Goal: Information Seeking & Learning: Compare options

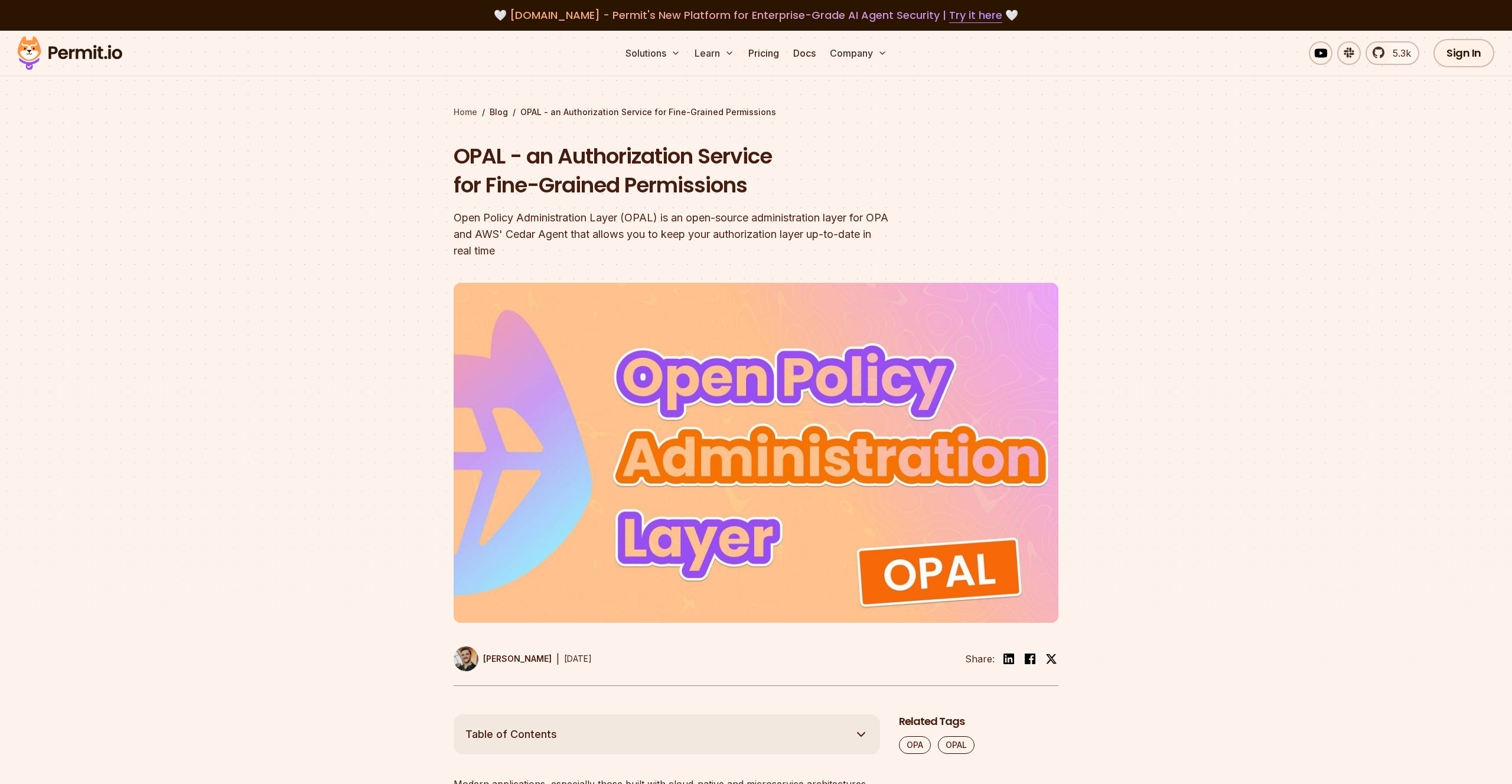
click at [466, 115] on link "Home" at bounding box center [466, 112] width 24 height 12
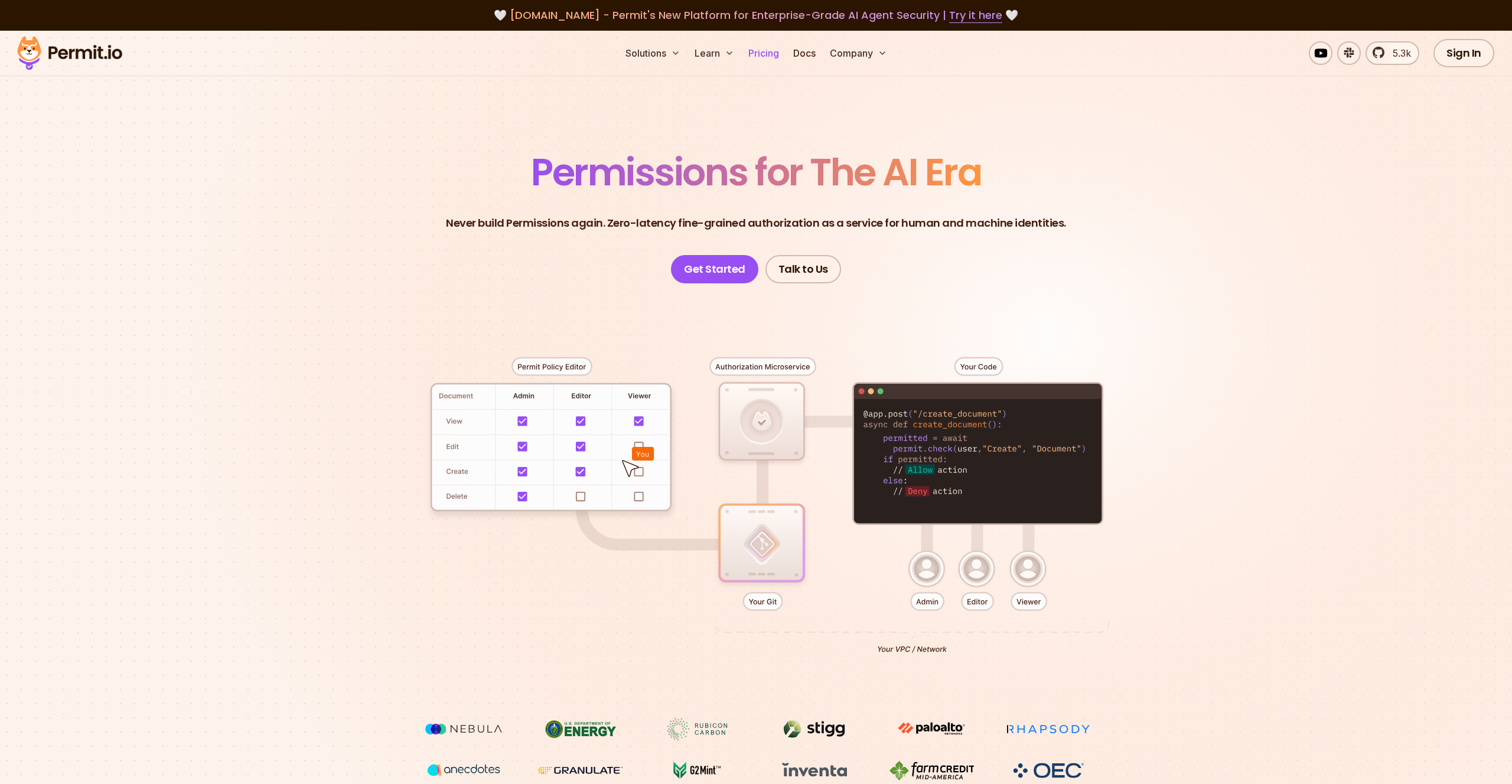
click at [763, 53] on link "Pricing" at bounding box center [763, 53] width 40 height 24
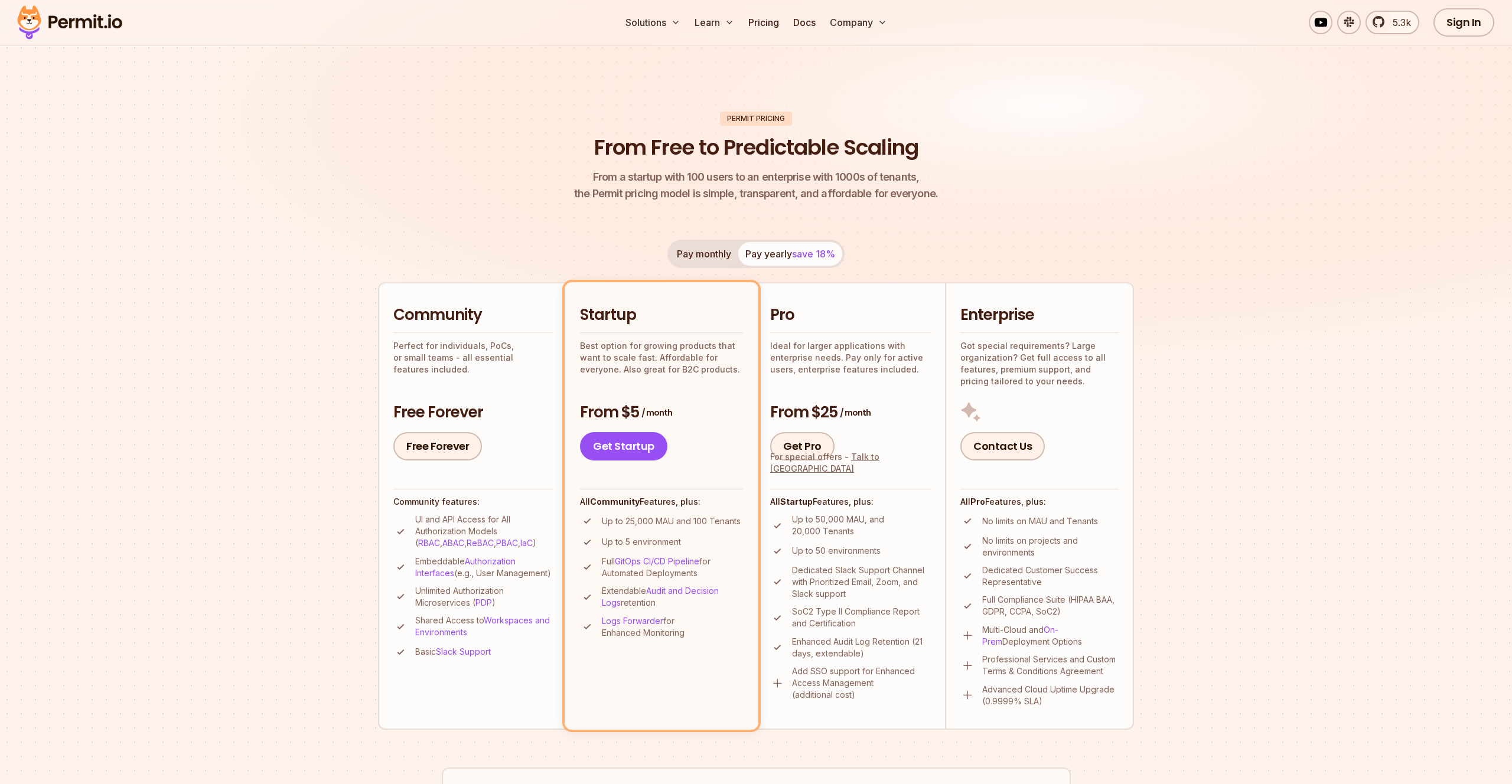
scroll to position [33, 0]
click at [1076, 396] on div "Enterprise Got special requirements? Large organization? Get full access to all…" at bounding box center [1039, 381] width 158 height 156
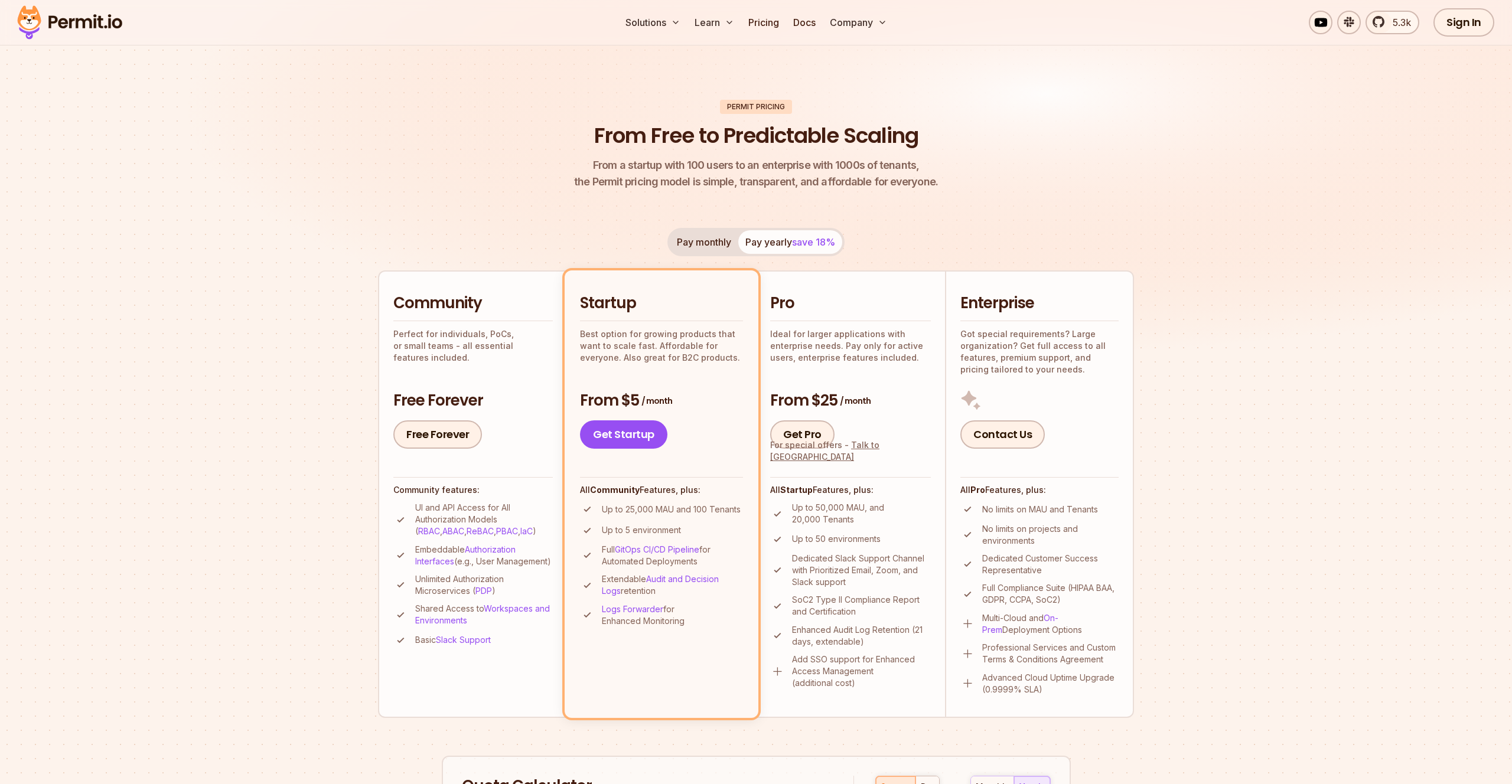
scroll to position [45, 0]
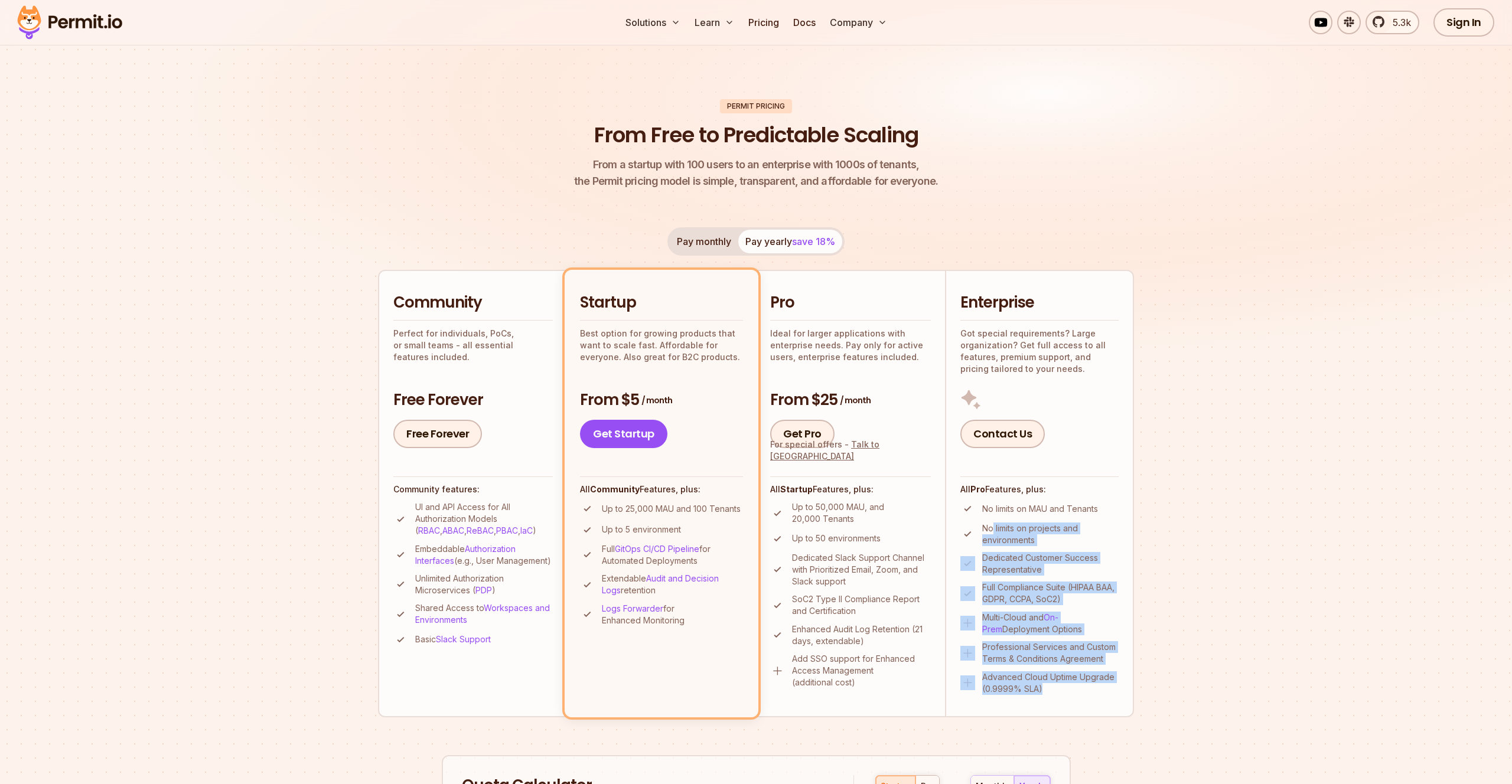
drag, startPoint x: 1101, startPoint y: 691, endPoint x: 991, endPoint y: 530, distance: 195.0
click at [991, 530] on ul "No limits on MAU and Tenants No limits on projects and environments Dedicated C…" at bounding box center [1039, 598] width 158 height 193
click at [991, 530] on p "No limits on projects and environments" at bounding box center [1051, 535] width 136 height 24
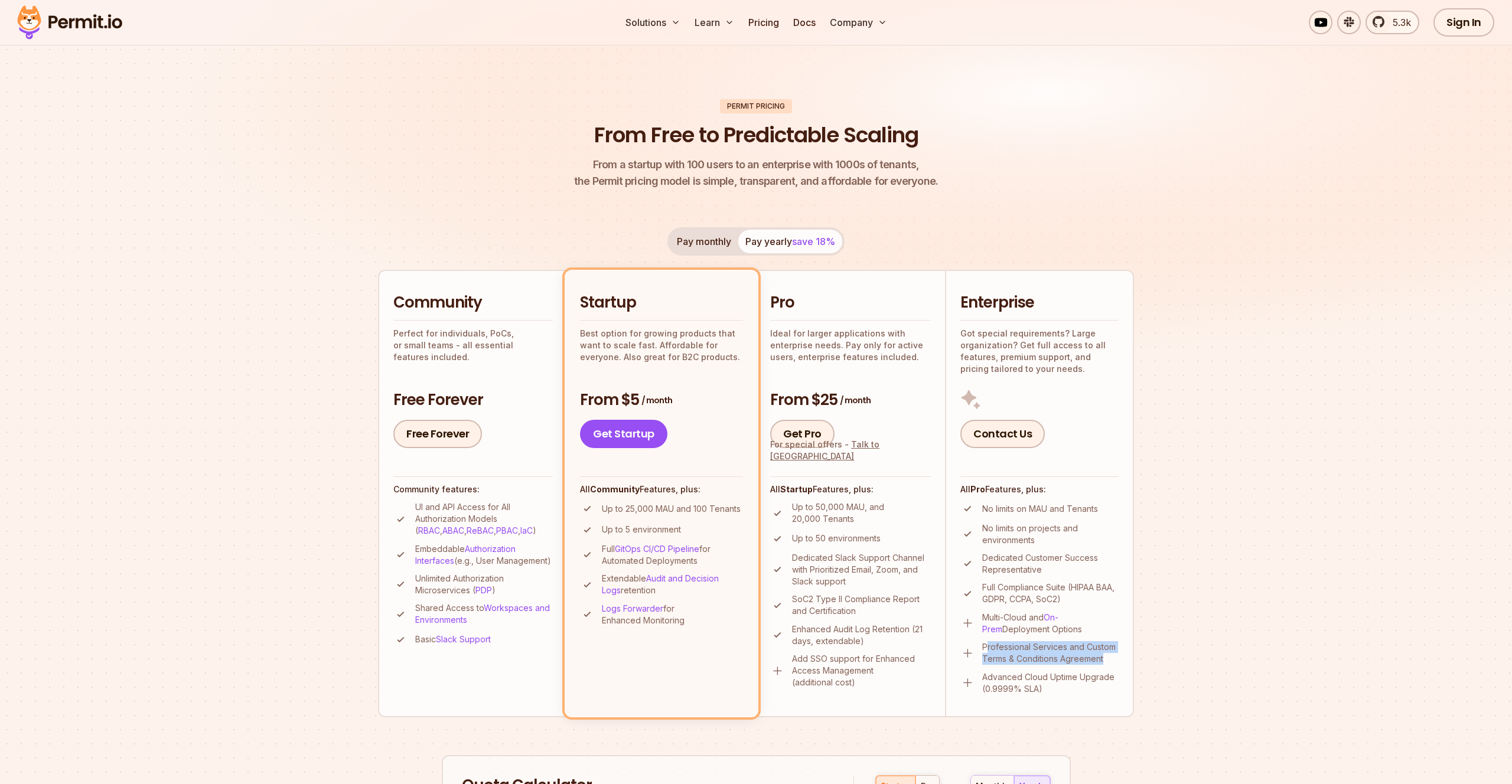
drag, startPoint x: 1104, startPoint y: 660, endPoint x: 987, endPoint y: 646, distance: 117.8
click at [987, 646] on p "Professional Services and Custom Terms & Conditions Agreement" at bounding box center [1051, 653] width 136 height 24
drag, startPoint x: 1053, startPoint y: 688, endPoint x: 981, endPoint y: 669, distance: 74.5
click at [980, 670] on ul "No limits on MAU and Tenants No limits on projects and environments Dedicated C…" at bounding box center [1039, 598] width 158 height 193
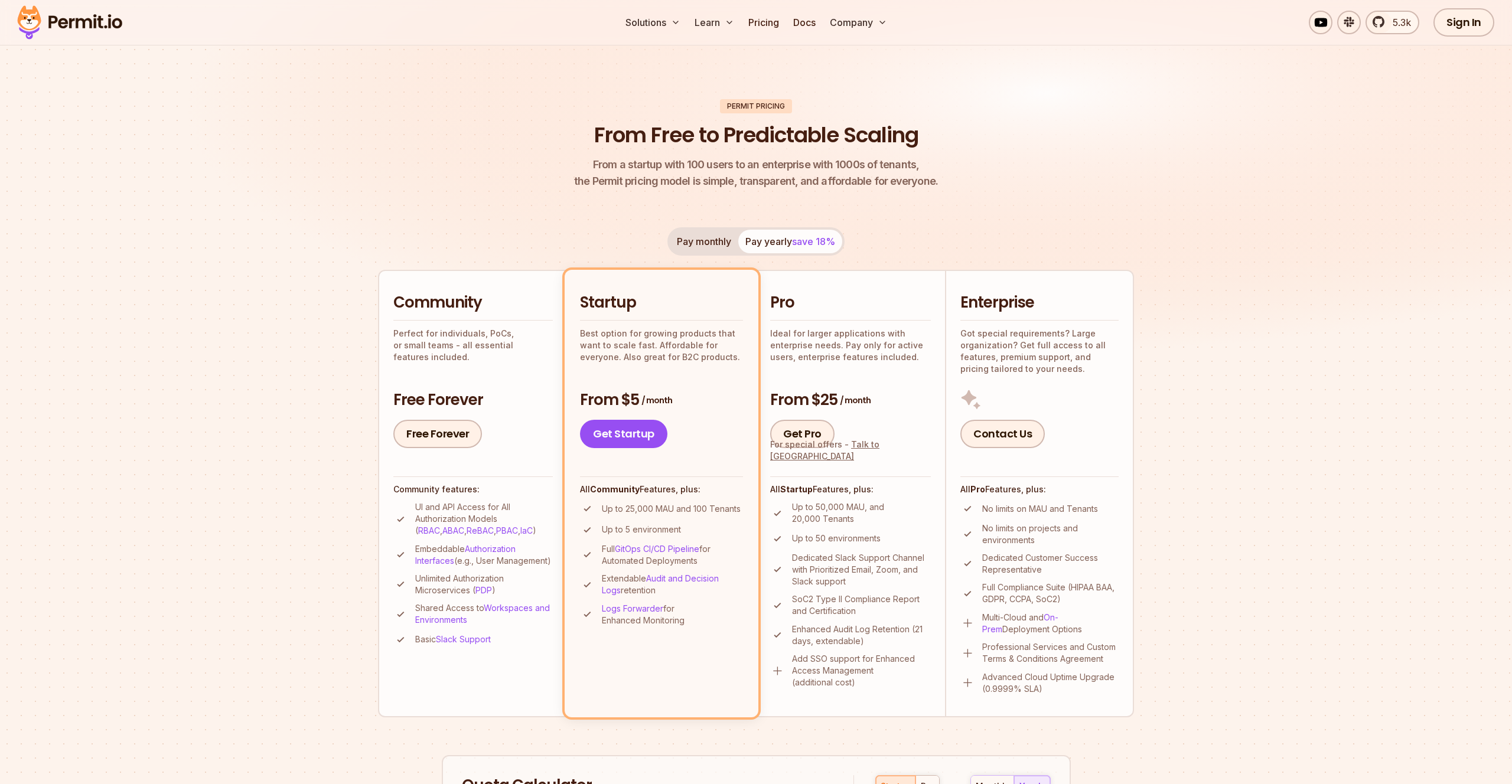
click at [981, 669] on ul "No limits on MAU and Tenants No limits on projects and environments Dedicated C…" at bounding box center [1039, 598] width 158 height 193
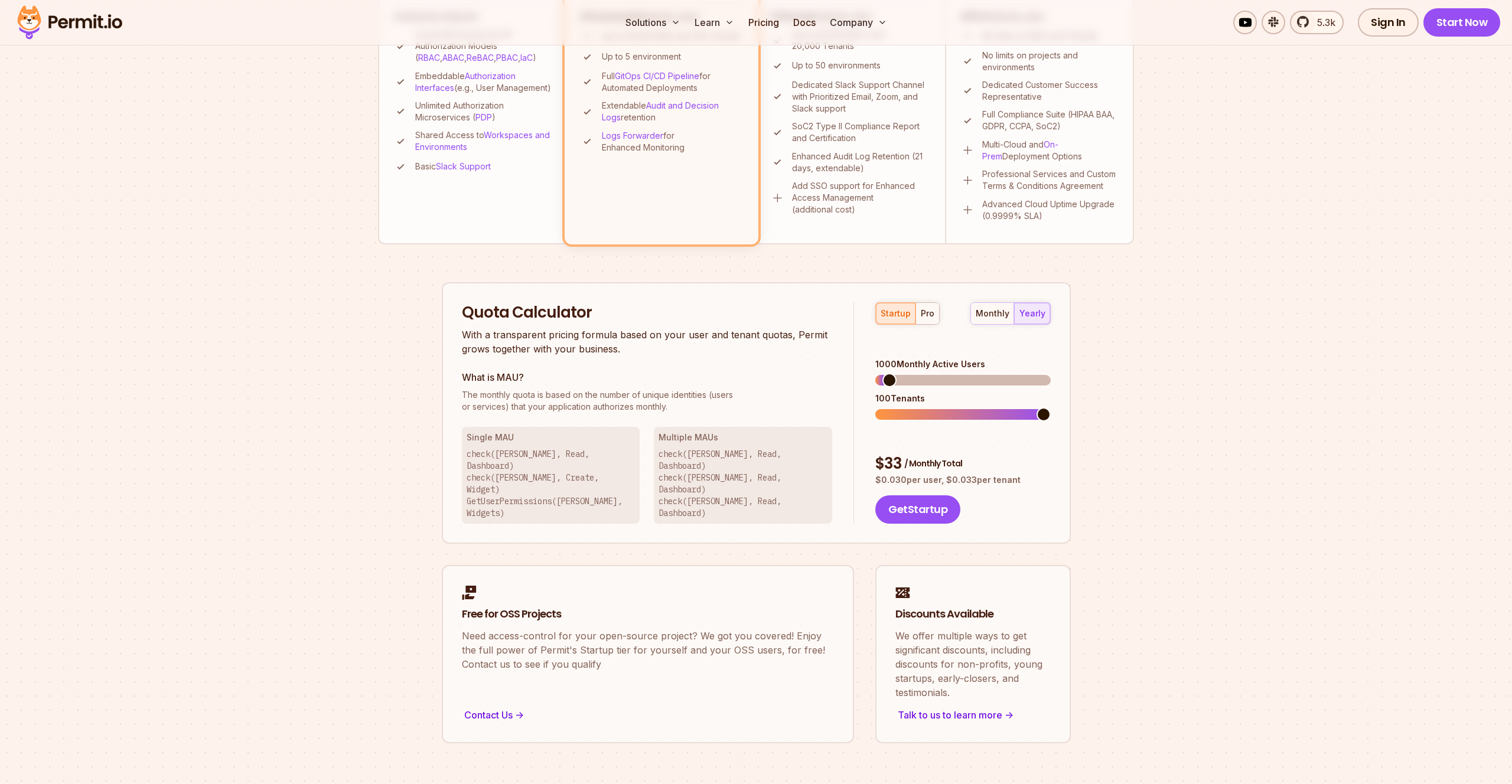
scroll to position [512, 0]
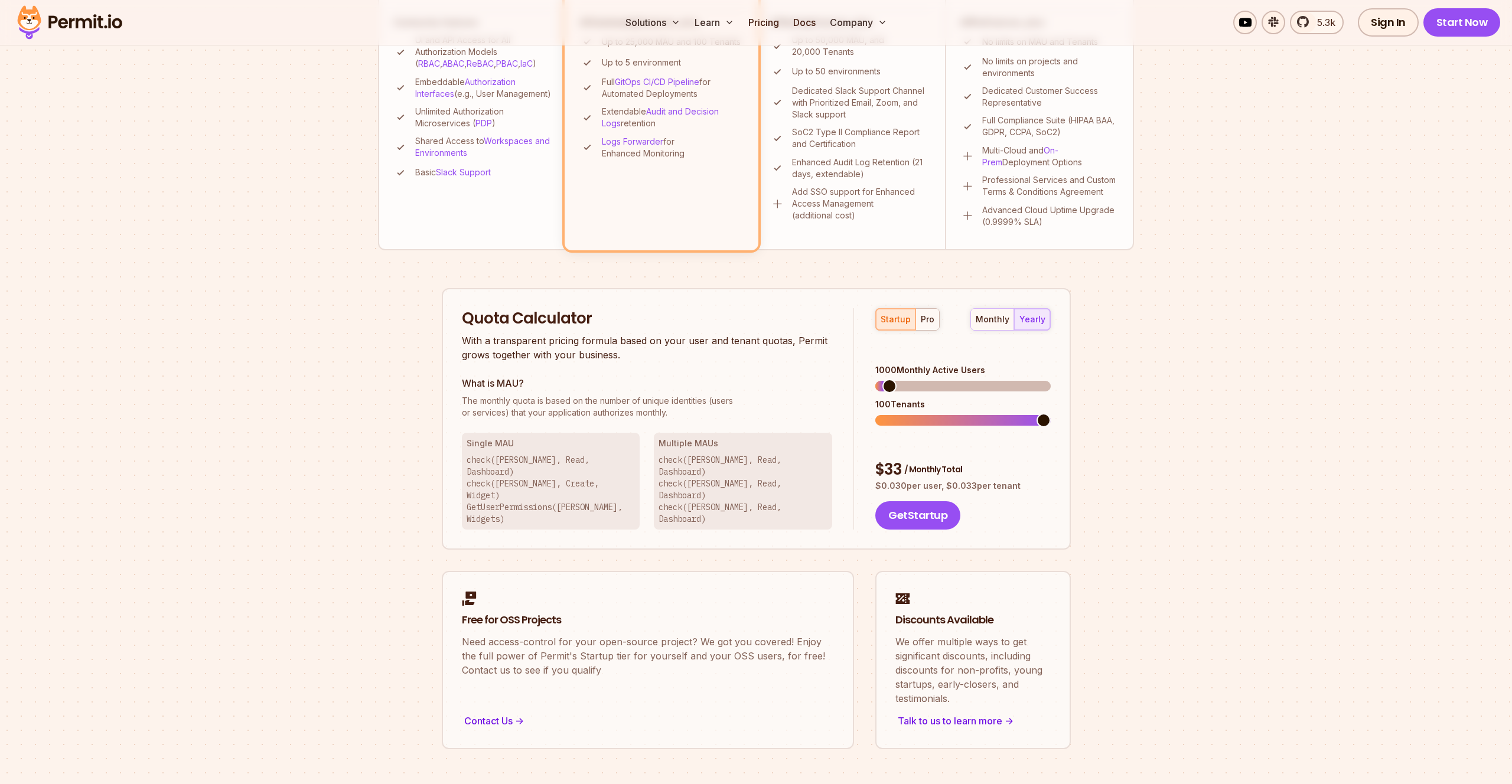
click at [1027, 324] on div "monthly yearly" at bounding box center [1011, 320] width 80 height 23
click at [922, 325] on button "pro" at bounding box center [928, 320] width 24 height 22
click at [1051, 414] on span at bounding box center [1043, 421] width 14 height 14
click at [1051, 379] on span at bounding box center [1043, 386] width 14 height 14
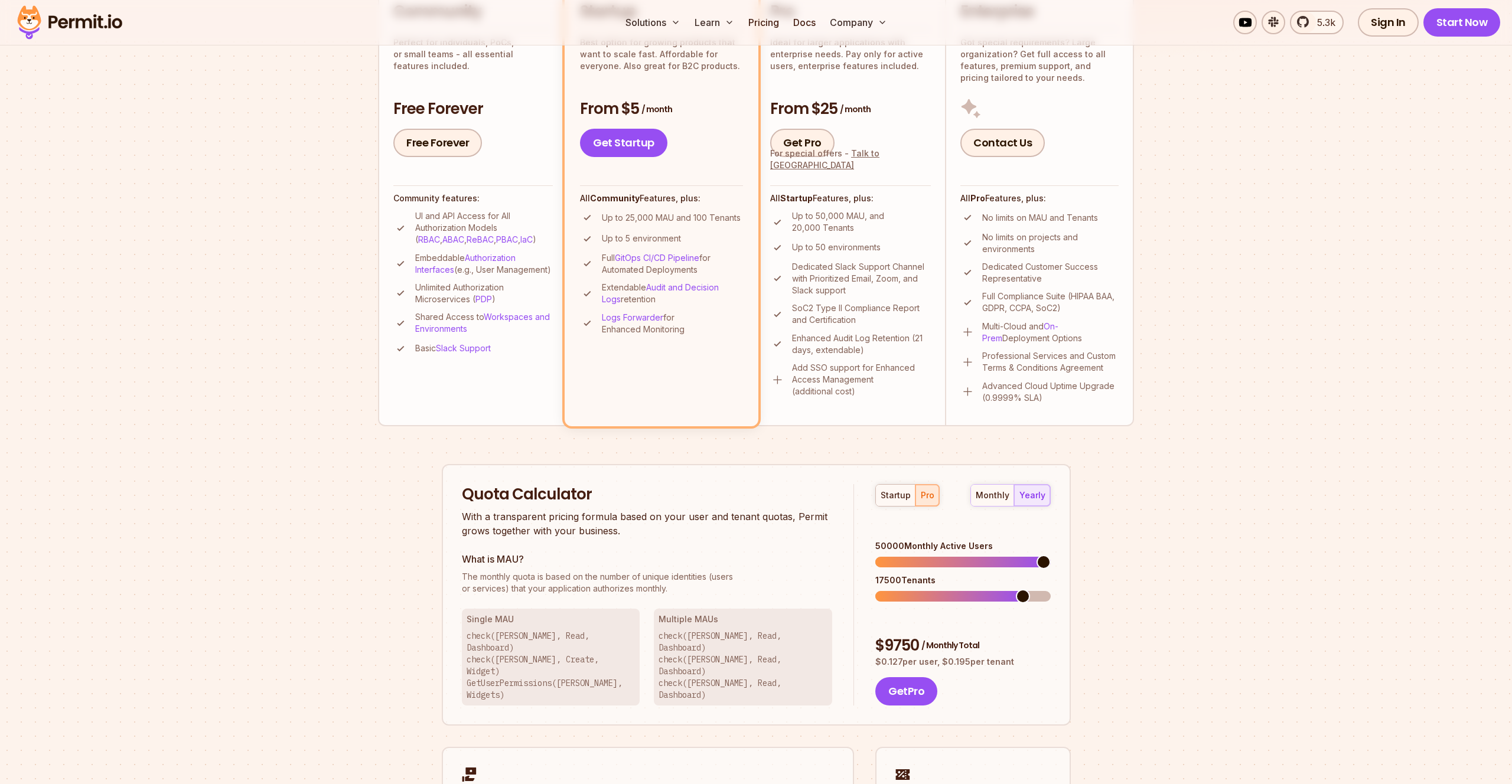
scroll to position [300, 0]
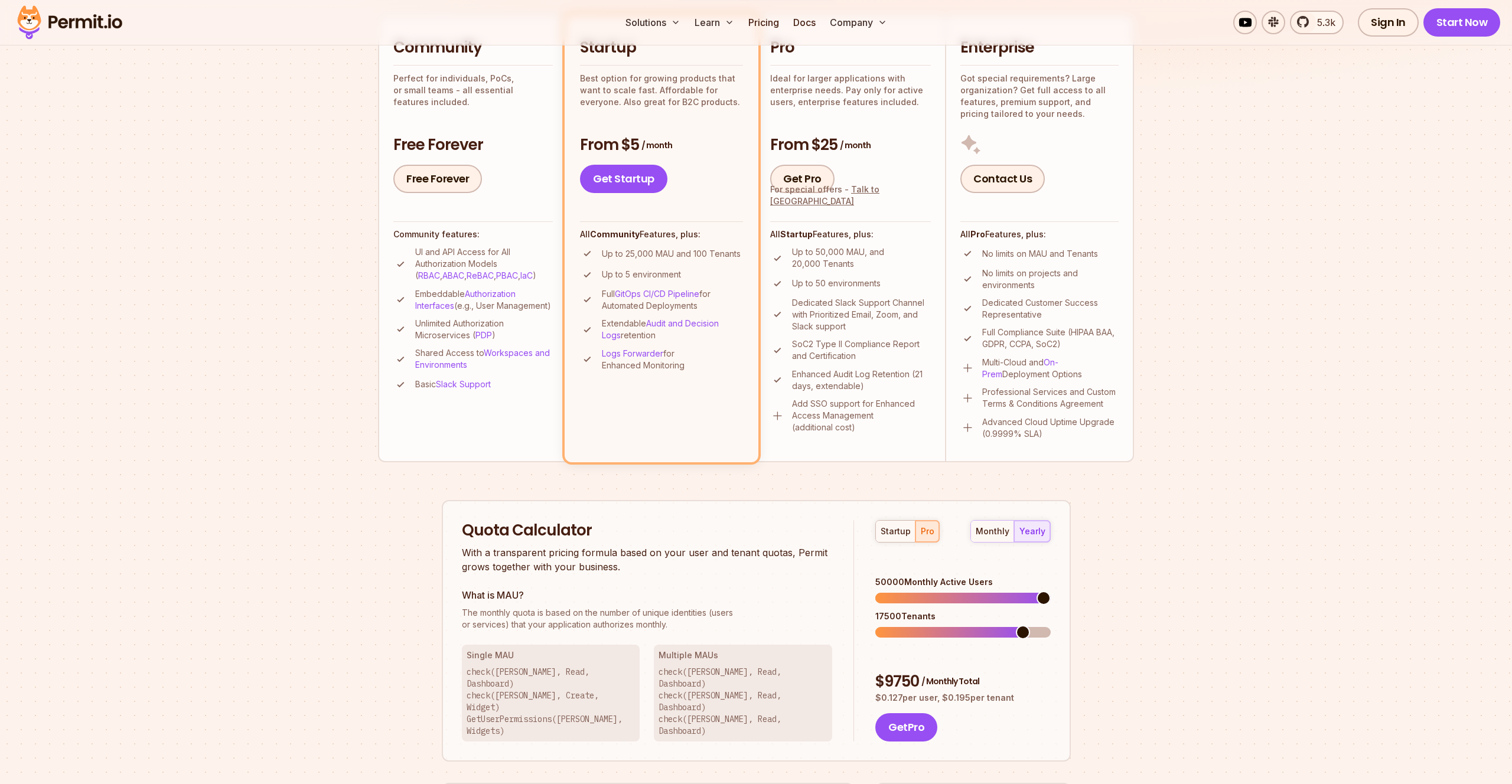
click at [1027, 426] on p "Advanced Cloud Uptime Upgrade (0.9999% SLA)" at bounding box center [1051, 428] width 136 height 24
click at [973, 421] on img at bounding box center [968, 428] width 15 height 15
drag, startPoint x: 1079, startPoint y: 342, endPoint x: 1071, endPoint y: 333, distance: 12.0
click at [1071, 333] on p "Full Compliance Suite (HIPAA BAA, GDPR, CCPA, SoC2)" at bounding box center [1051, 339] width 136 height 24
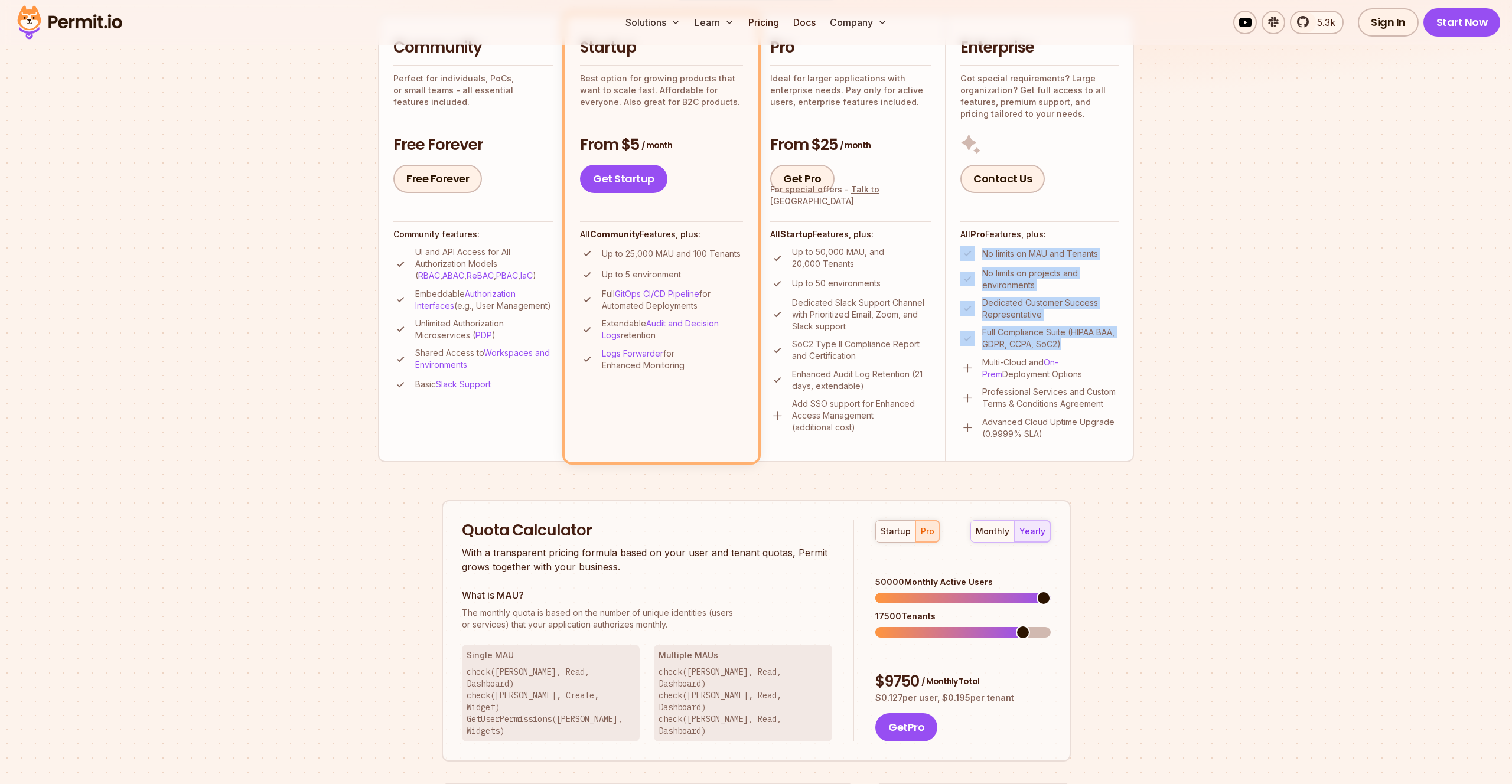
drag, startPoint x: 1066, startPoint y: 345, endPoint x: 959, endPoint y: 247, distance: 145.1
click at [959, 247] on li "Enterprise Got special requirements? Large organization? Get full access to all…" at bounding box center [1039, 238] width 189 height 447
drag, startPoint x: 983, startPoint y: 281, endPoint x: 1063, endPoint y: 437, distance: 175.3
click at [1063, 437] on li "Enterprise Got special requirements? Large organization? Get full access to all…" at bounding box center [1039, 238] width 189 height 447
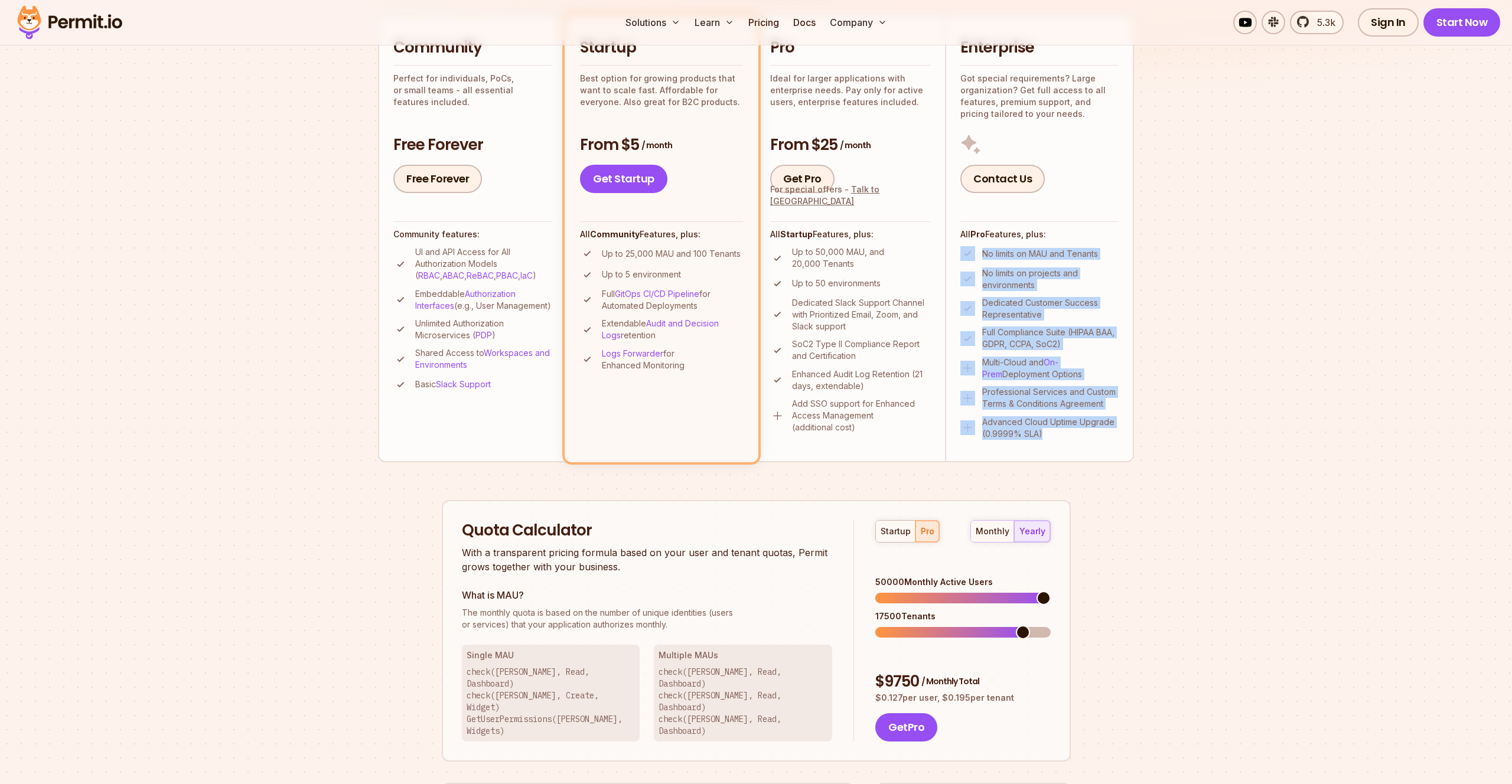
click at [1063, 437] on p "Advanced Cloud Uptime Upgrade (0.9999% SLA)" at bounding box center [1051, 428] width 136 height 24
drag, startPoint x: 1068, startPoint y: 434, endPoint x: 965, endPoint y: 371, distance: 120.7
click at [965, 371] on ul "No limits on MAU and Tenants No limits on projects and environments Dedicated C…" at bounding box center [1039, 342] width 158 height 193
click at [965, 371] on img at bounding box center [968, 368] width 15 height 15
click at [957, 371] on li "Enterprise Got special requirements? Large organization? Get full access to all…" at bounding box center [1039, 238] width 189 height 447
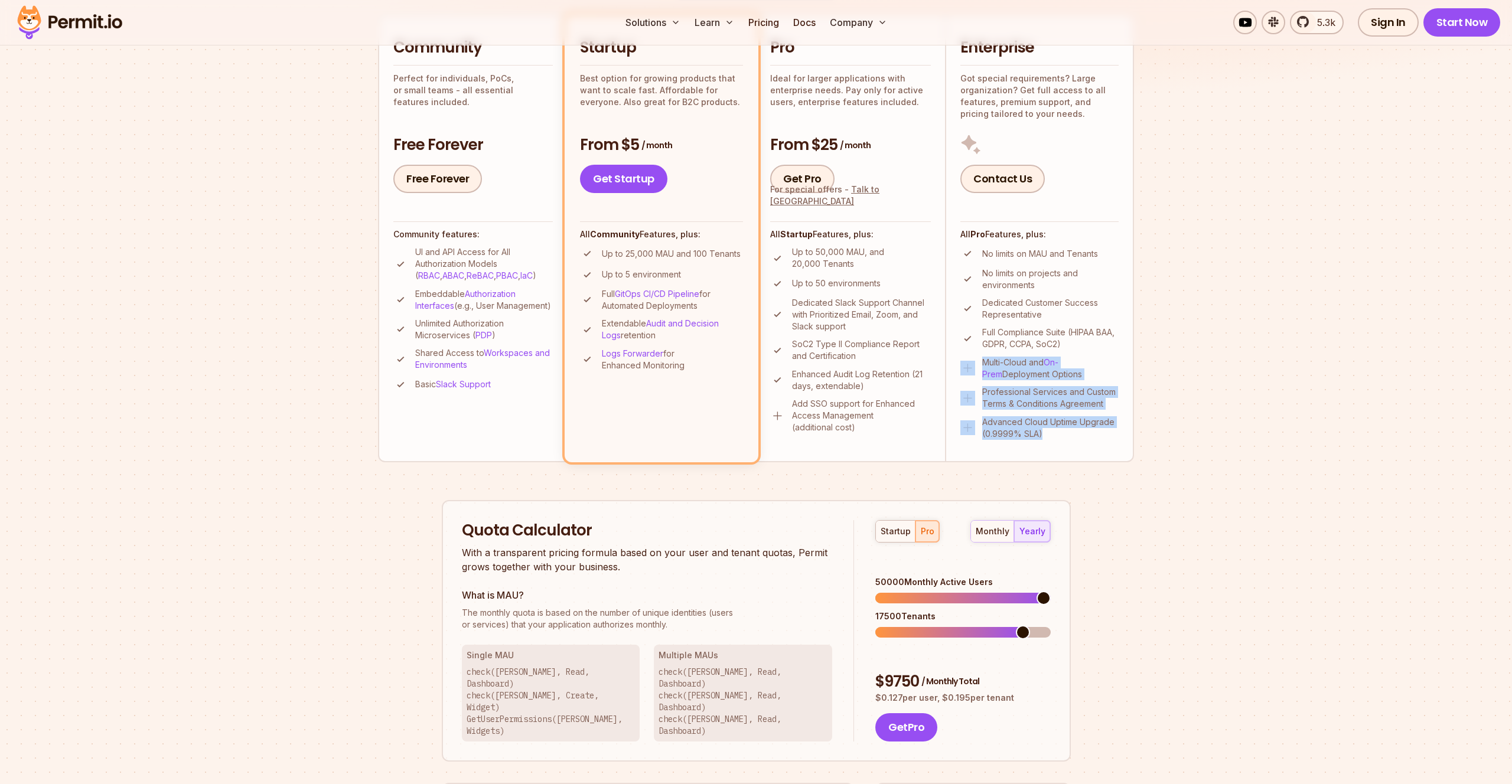
drag, startPoint x: 954, startPoint y: 370, endPoint x: 1075, endPoint y: 436, distance: 137.8
click at [1075, 436] on li "Enterprise Got special requirements? Large organization? Get full access to all…" at bounding box center [1039, 238] width 189 height 447
click at [1075, 436] on p "Advanced Cloud Uptime Upgrade (0.9999% SLA)" at bounding box center [1051, 428] width 136 height 24
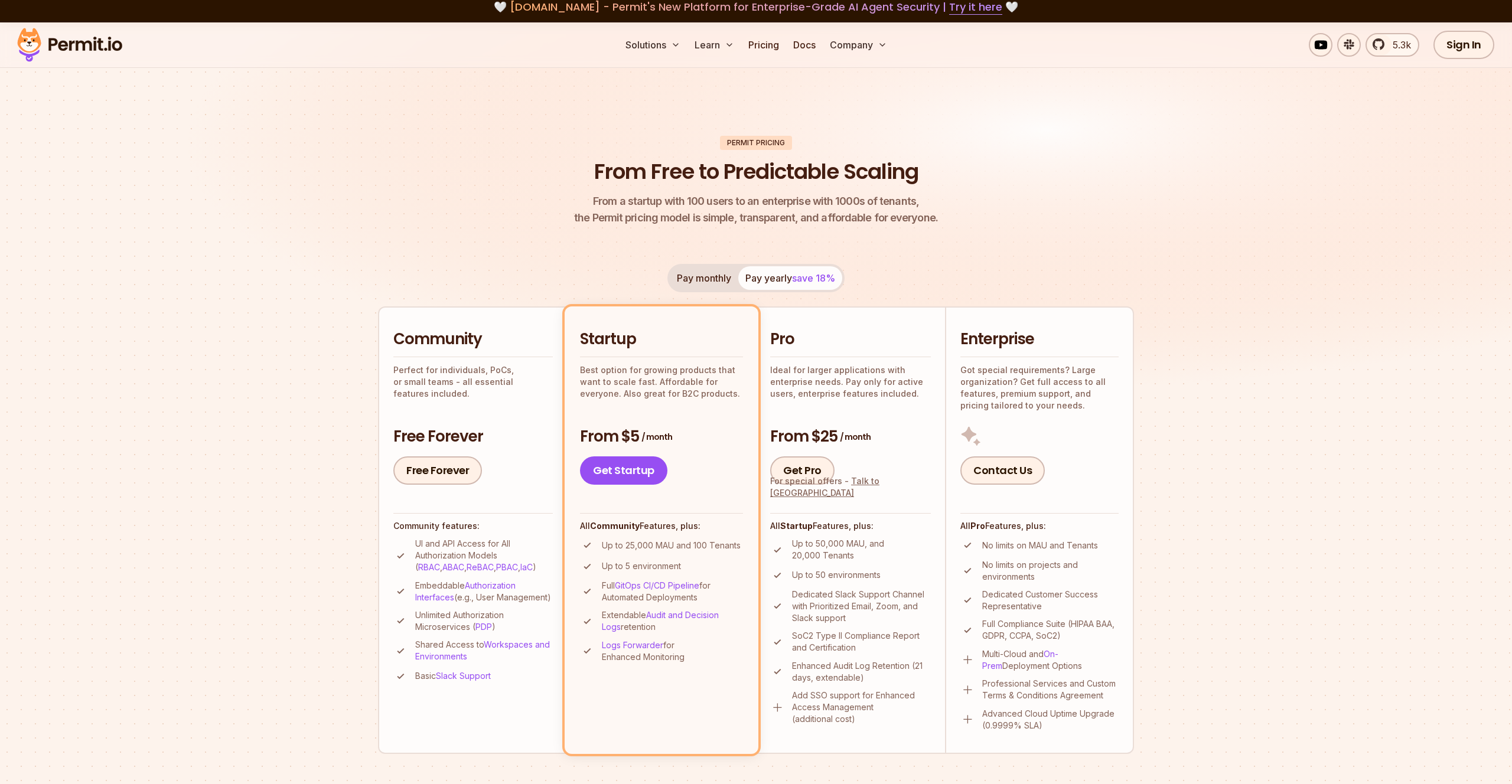
scroll to position [0, 0]
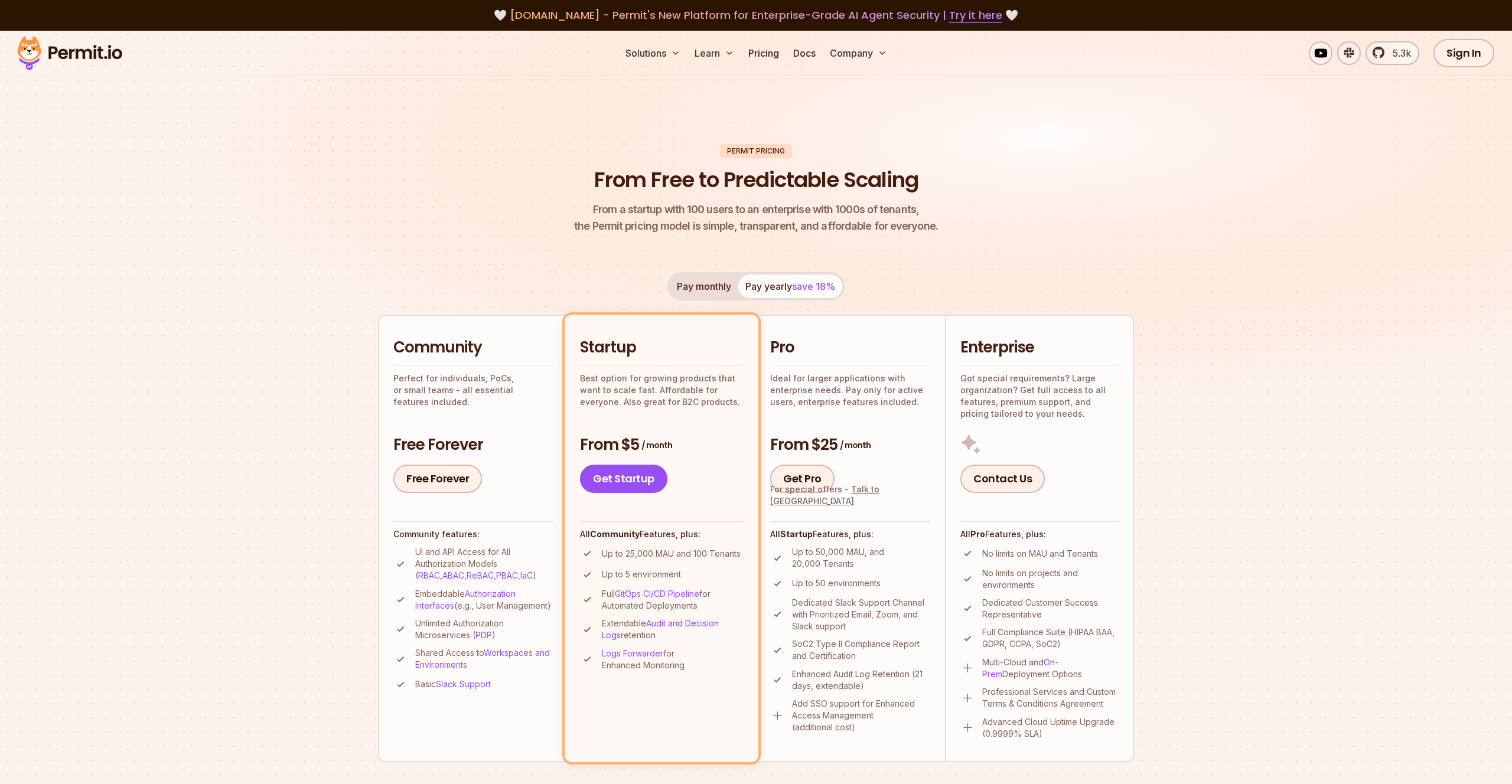
drag, startPoint x: 775, startPoint y: 292, endPoint x: 721, endPoint y: 292, distance: 54.0
click at [764, 293] on div "Pay monthly Pay yearly save 18%" at bounding box center [756, 286] width 177 height 28
click at [718, 292] on button "Pay monthly" at bounding box center [704, 287] width 69 height 24
click at [931, 290] on div "Pay monthly Pay yearly save 18% Community Perfect for individuals, PoCs, or sma…" at bounding box center [756, 517] width 756 height 489
click at [819, 286] on span "save 18%" at bounding box center [813, 286] width 43 height 12
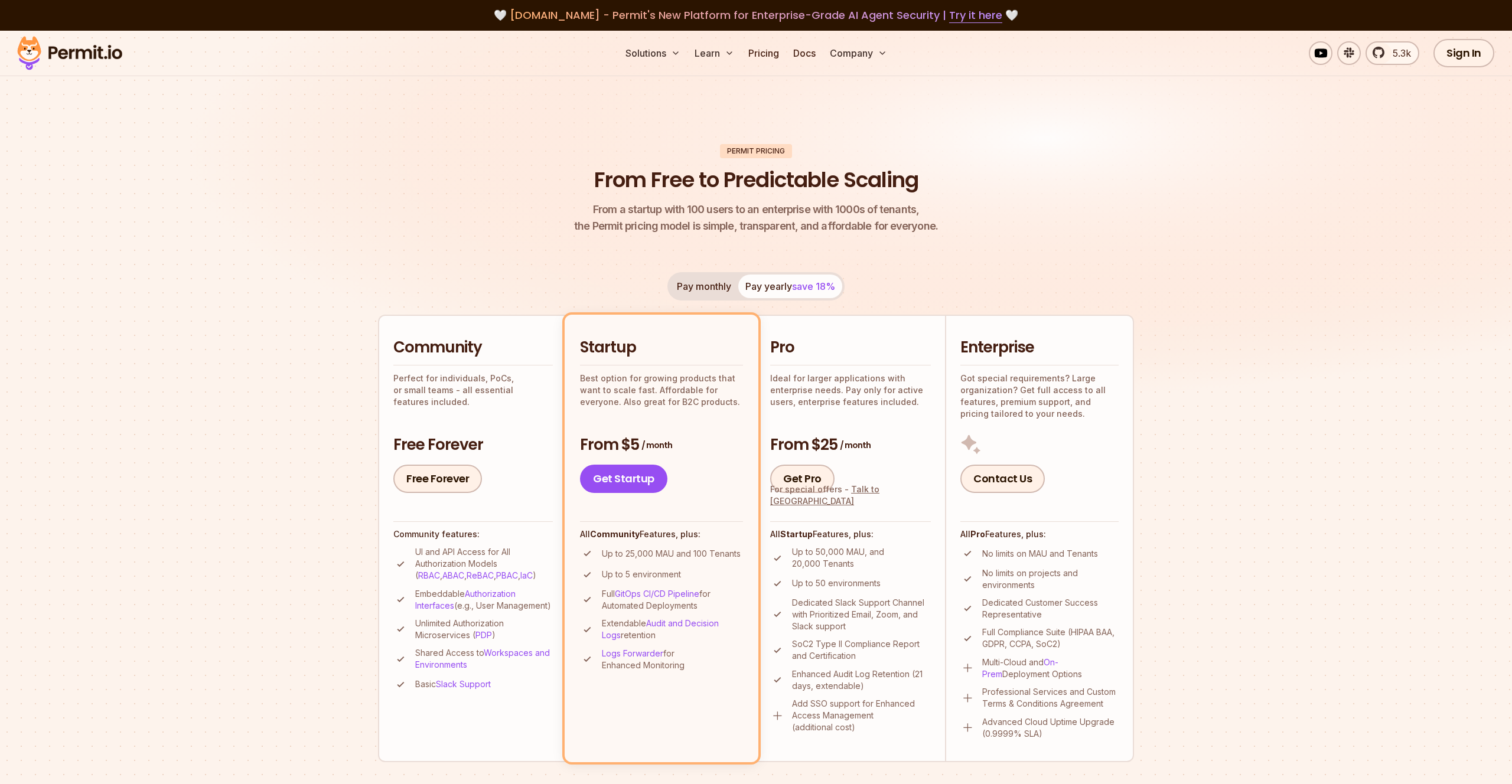
click at [689, 278] on button "Pay monthly" at bounding box center [704, 287] width 69 height 24
click at [759, 293] on button "Pay yearly save 18%" at bounding box center [790, 287] width 104 height 24
click at [803, 56] on link "Docs" at bounding box center [804, 53] width 32 height 24
click at [980, 436] on img at bounding box center [971, 445] width 22 height 22
